Goal: Use online tool/utility: Utilize a website feature to perform a specific function

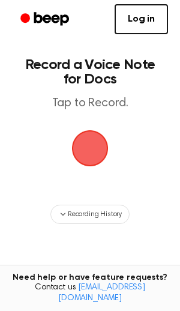
click at [83, 140] on span "button" at bounding box center [90, 148] width 41 height 41
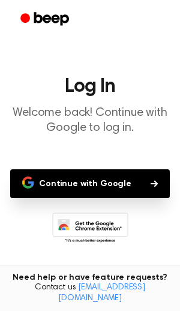
click at [80, 189] on button "Continue with Google" at bounding box center [89, 183] width 159 height 29
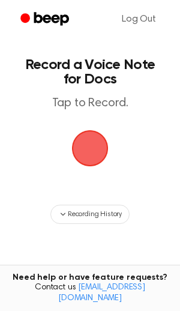
click at [83, 141] on span "button" at bounding box center [90, 148] width 48 height 48
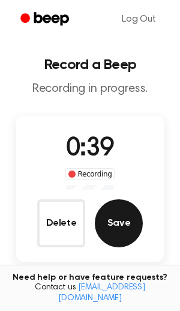
click at [114, 220] on button "Save" at bounding box center [119, 223] width 48 height 48
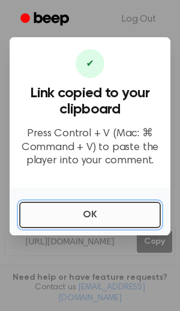
click at [79, 217] on button "OK" at bounding box center [89, 214] width 141 height 26
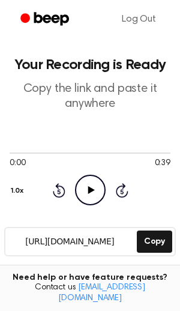
click at [88, 189] on icon at bounding box center [91, 190] width 7 height 8
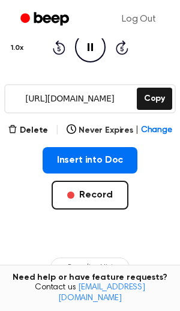
scroll to position [141, 0]
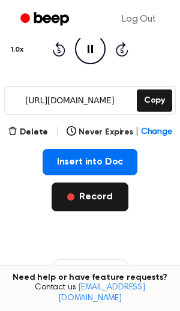
click at [79, 195] on button "Record" at bounding box center [90, 196] width 76 height 29
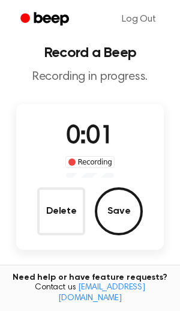
scroll to position [7, 0]
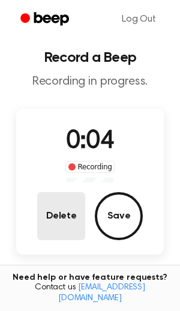
click at [58, 217] on button "Delete" at bounding box center [61, 216] width 48 height 48
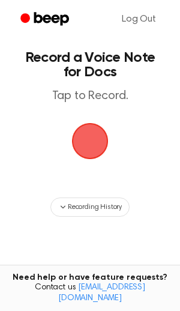
click at [77, 138] on span "button" at bounding box center [89, 140] width 43 height 43
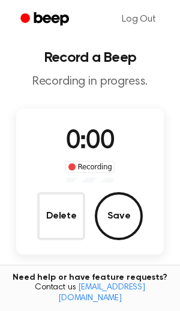
scroll to position [45, 0]
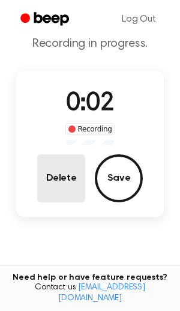
click at [57, 187] on button "Delete" at bounding box center [61, 178] width 48 height 48
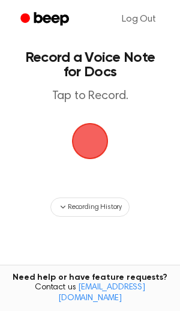
click at [95, 141] on span "button" at bounding box center [90, 141] width 44 height 44
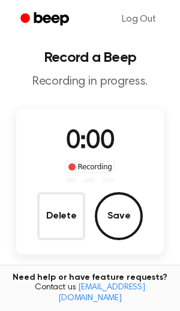
scroll to position [45, 0]
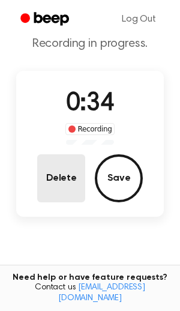
click at [65, 180] on button "Delete" at bounding box center [61, 178] width 48 height 48
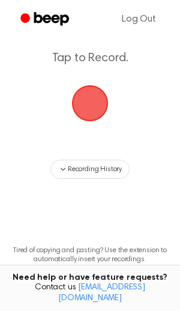
scroll to position [7, 0]
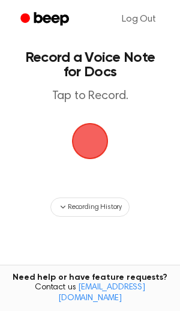
click at [89, 134] on span "button" at bounding box center [90, 141] width 41 height 41
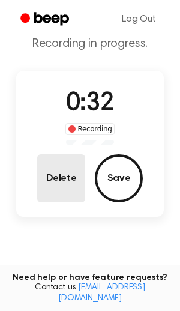
click at [50, 179] on button "Delete" at bounding box center [61, 178] width 48 height 48
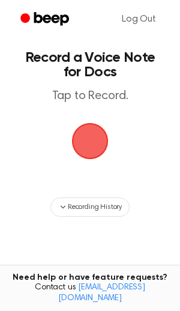
click at [95, 132] on span "button" at bounding box center [90, 141] width 39 height 39
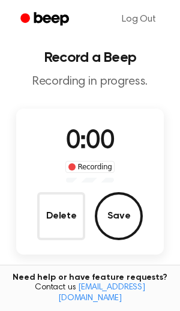
scroll to position [45, 0]
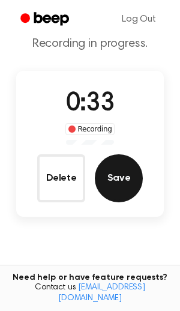
click at [116, 176] on button "Save" at bounding box center [119, 178] width 48 height 48
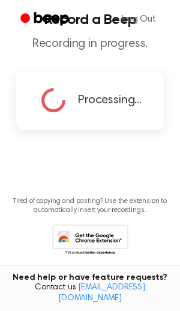
scroll to position [0, 0]
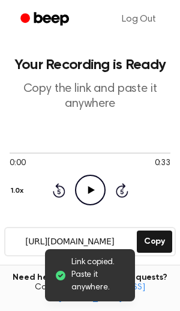
click at [84, 183] on icon "Play Audio" at bounding box center [90, 189] width 31 height 31
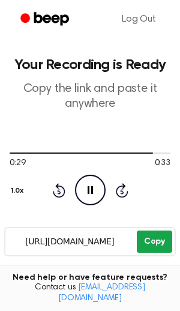
click at [152, 241] on button "Copy" at bounding box center [154, 241] width 35 height 22
